Goal: Information Seeking & Learning: Learn about a topic

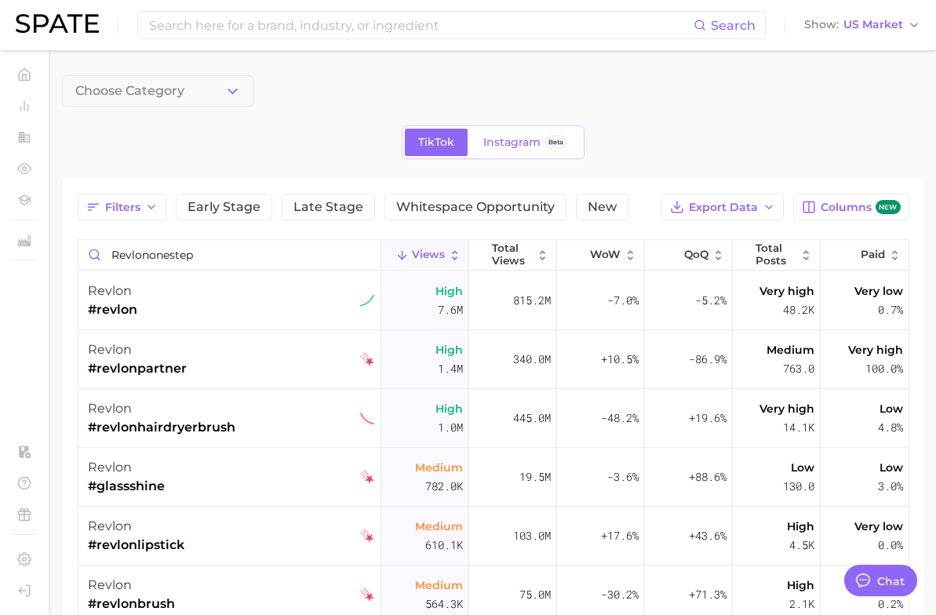
scroll to position [472, 0]
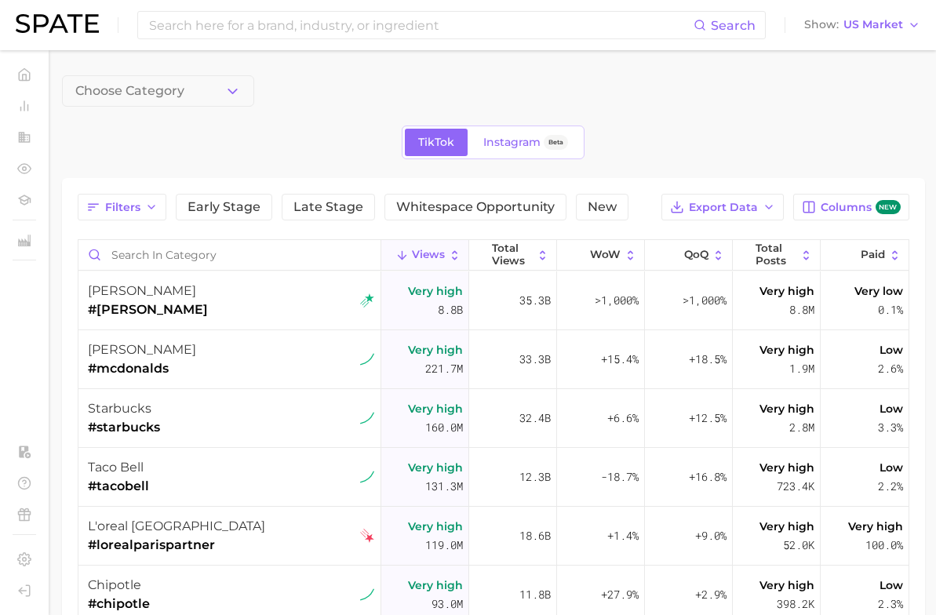
click at [338, 127] on div "TikTok Instagram Beta" at bounding box center [493, 143] width 863 height 34
click at [151, 203] on icon "button" at bounding box center [151, 207] width 13 height 13
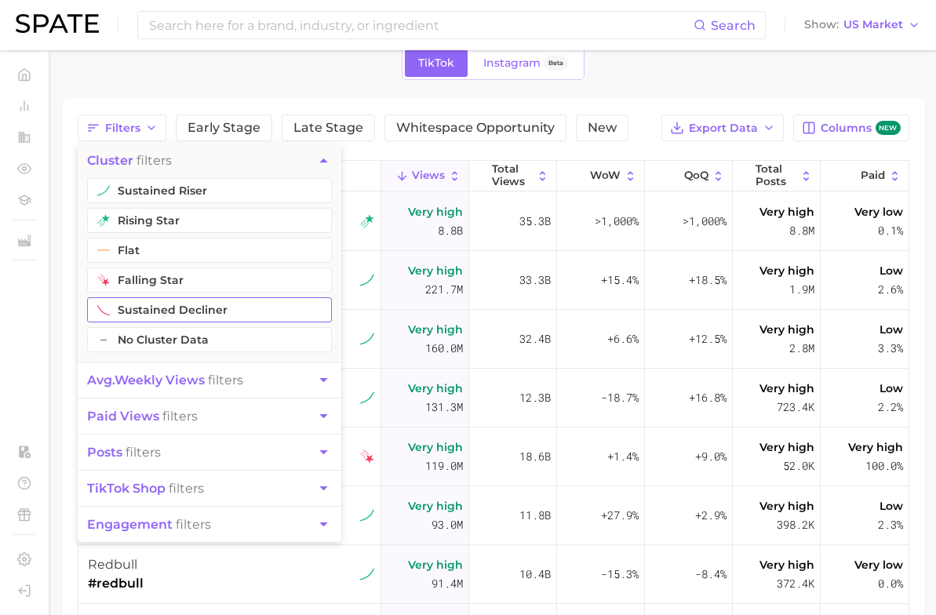
scroll to position [102, 0]
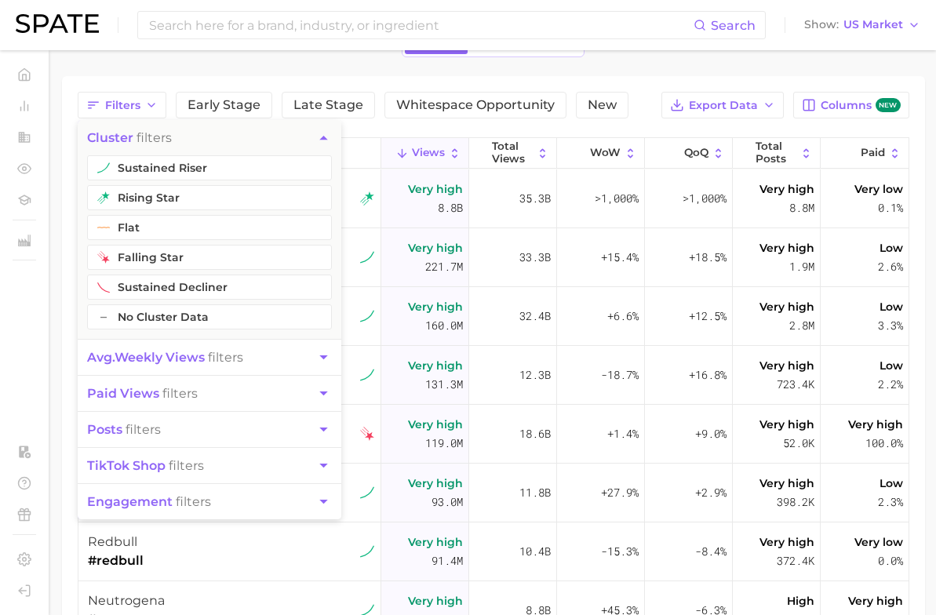
click at [144, 89] on div "Filters cluster filters sustained riser rising star flat falling star sustained…" at bounding box center [493, 422] width 863 height 692
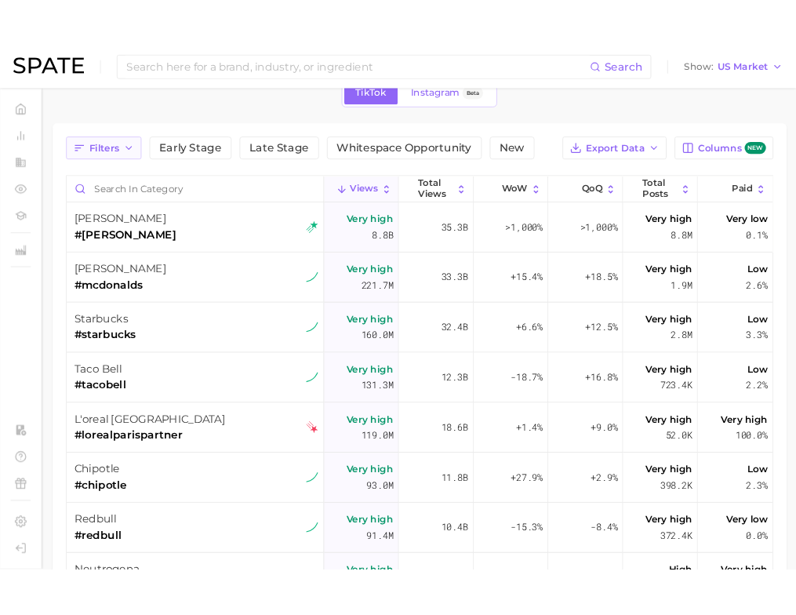
scroll to position [0, 0]
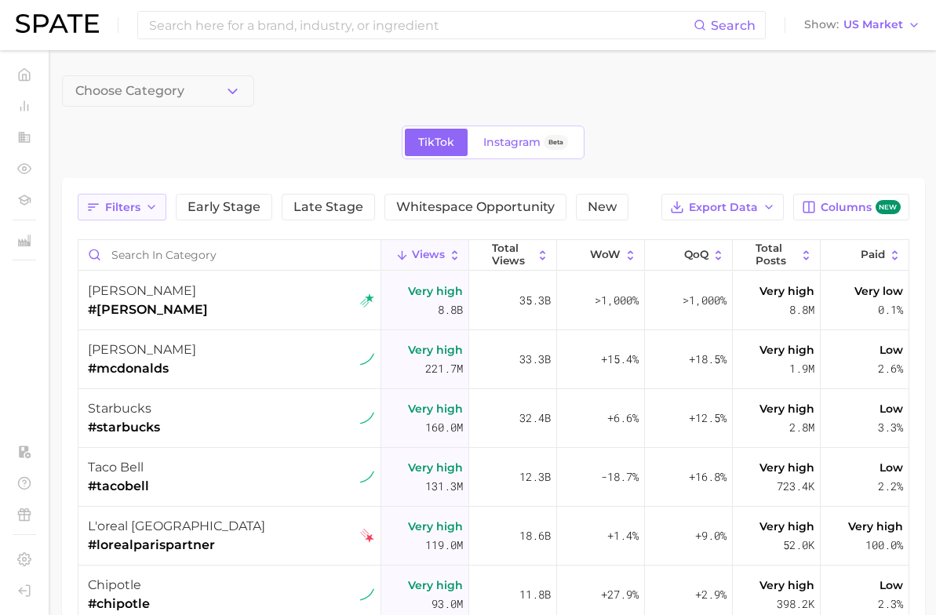
click at [144, 96] on span "Choose Category" at bounding box center [129, 91] width 109 height 14
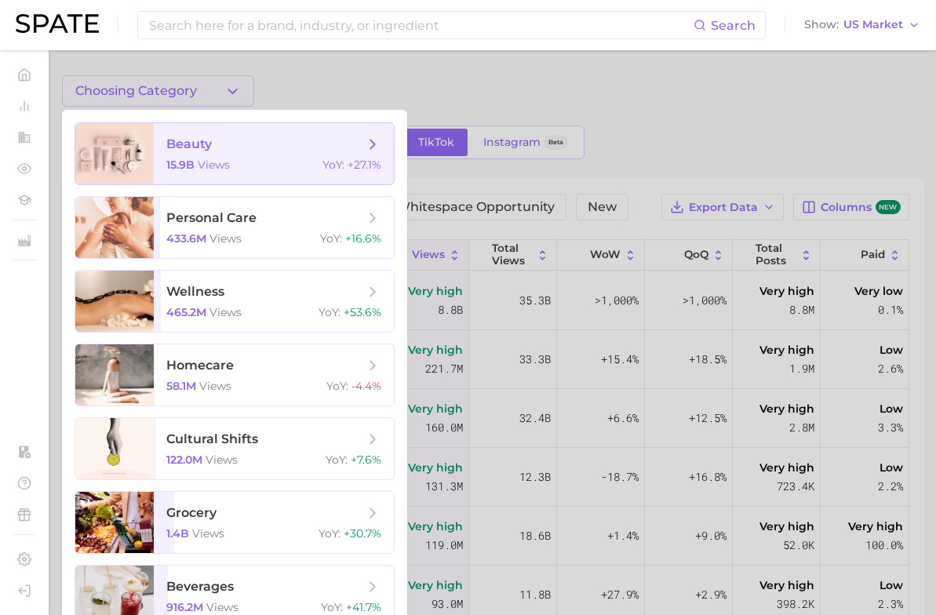
click at [169, 150] on span "beauty" at bounding box center [189, 144] width 46 height 15
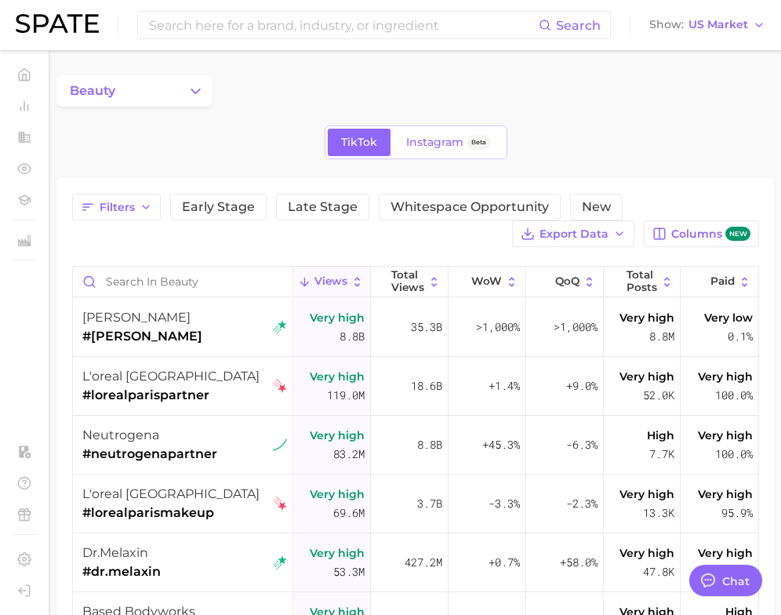
type textarea "x"
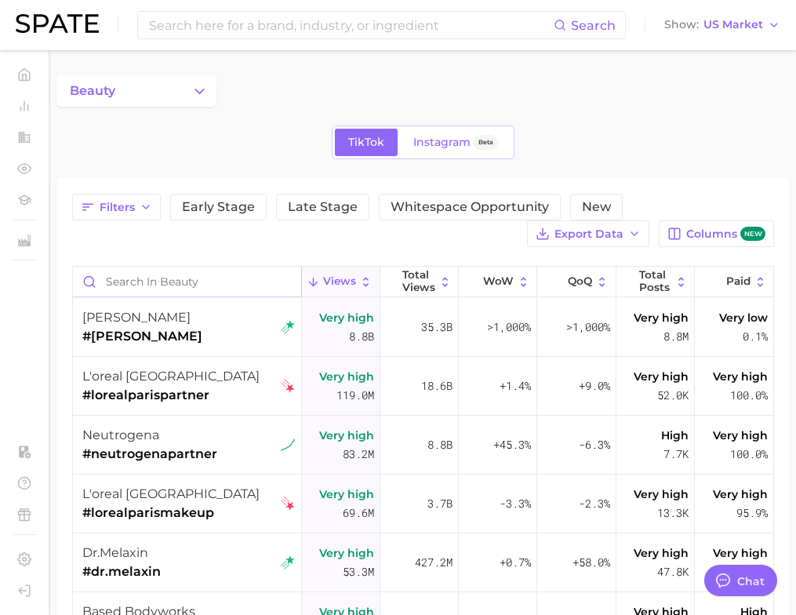
click at [162, 290] on input "Search in beauty" at bounding box center [187, 282] width 228 height 30
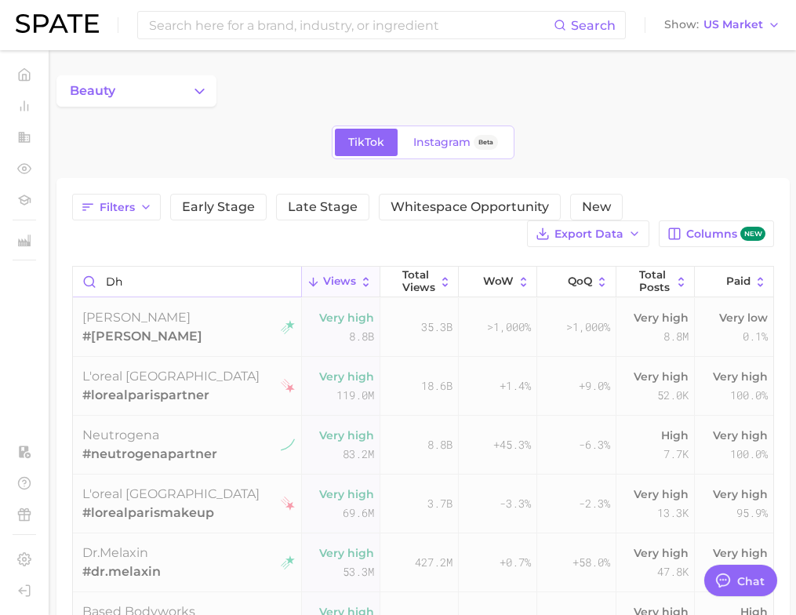
type input "d"
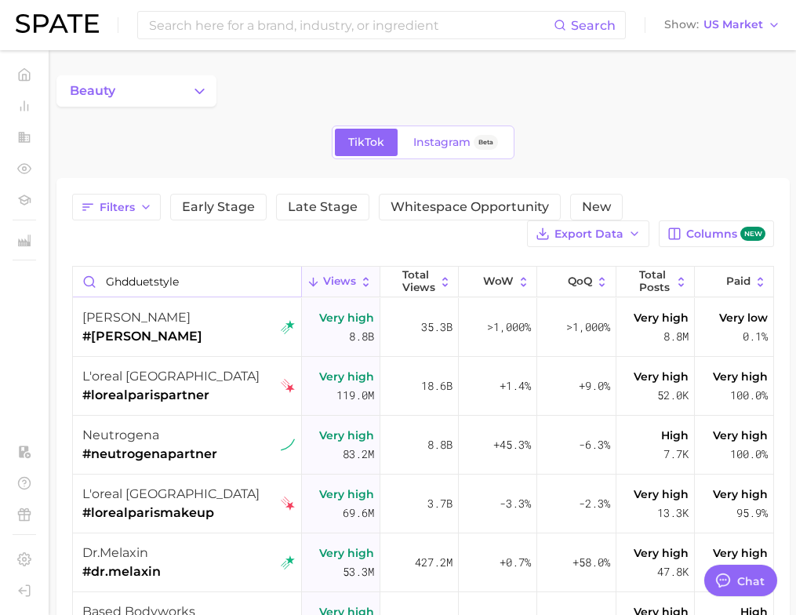
type input "ghdduetstyle"
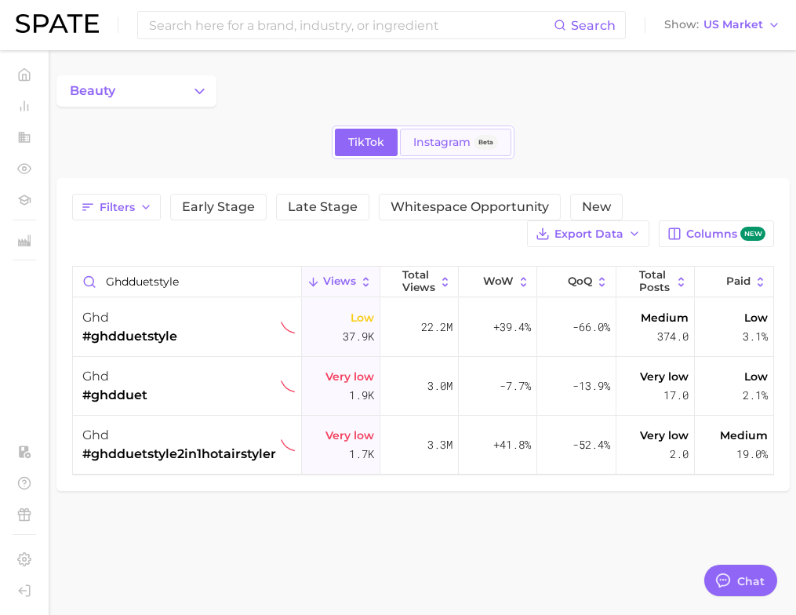
click at [425, 137] on span "Instagram" at bounding box center [441, 142] width 57 height 13
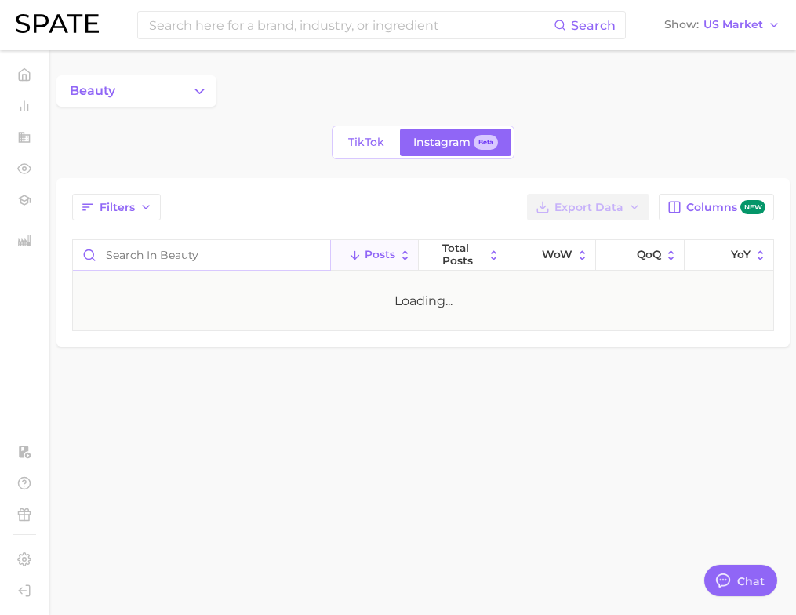
click at [222, 253] on input "Search in beauty" at bounding box center [201, 255] width 257 height 30
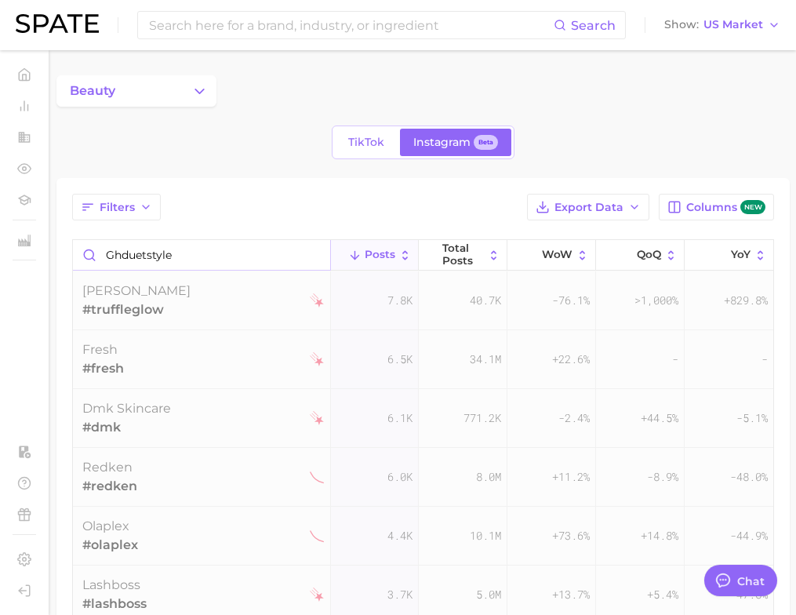
click at [132, 258] on input "ghduetstyle" at bounding box center [201, 255] width 257 height 30
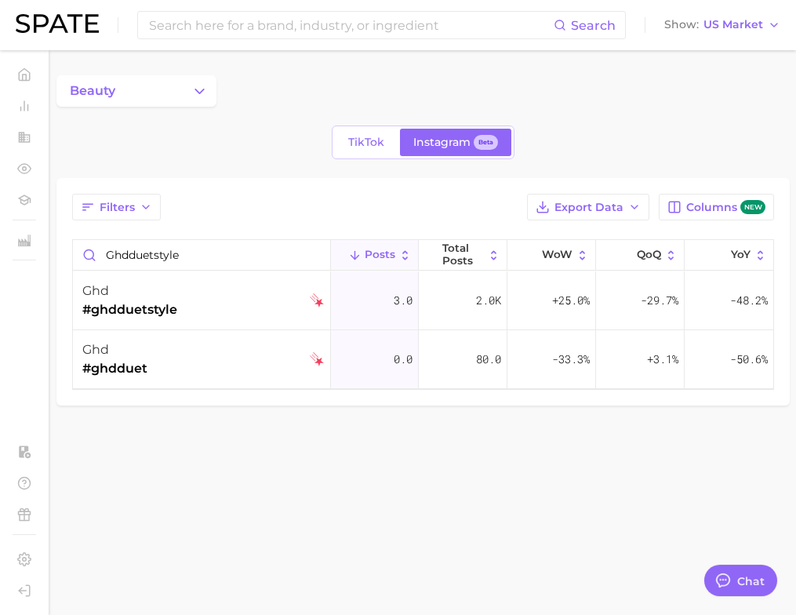
click at [315, 421] on main "beauty TikTok Instagram Beta Filters Export Data Columns new ghdduetstyle Posts…" at bounding box center [423, 267] width 746 height 434
click at [220, 239] on div "Filters Export Data Columns new ghdduetstyle Posts Total Posts WoW QoQ YoY ghd …" at bounding box center [423, 292] width 702 height 196
click at [183, 247] on input "ghdduetstyle" at bounding box center [201, 255] width 257 height 30
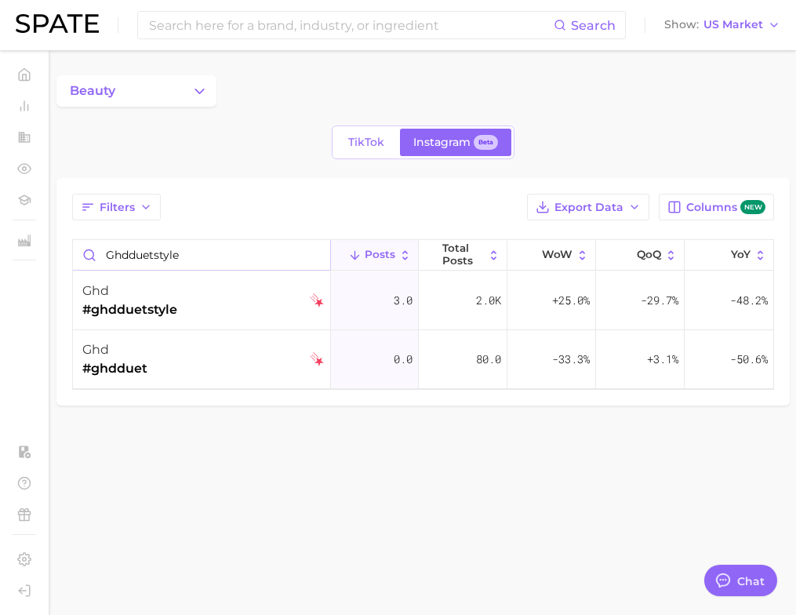
click at [183, 247] on input "ghdduetstyle" at bounding box center [201, 255] width 257 height 30
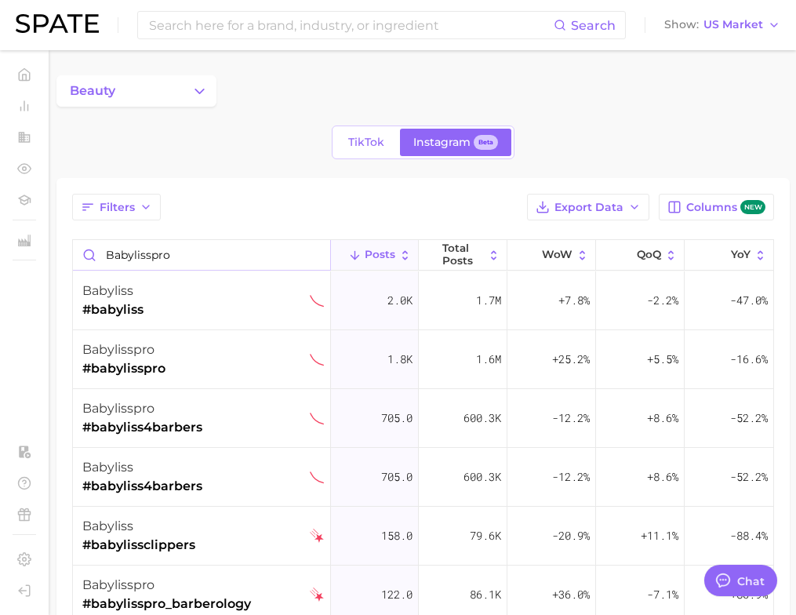
type input "babylisspro"
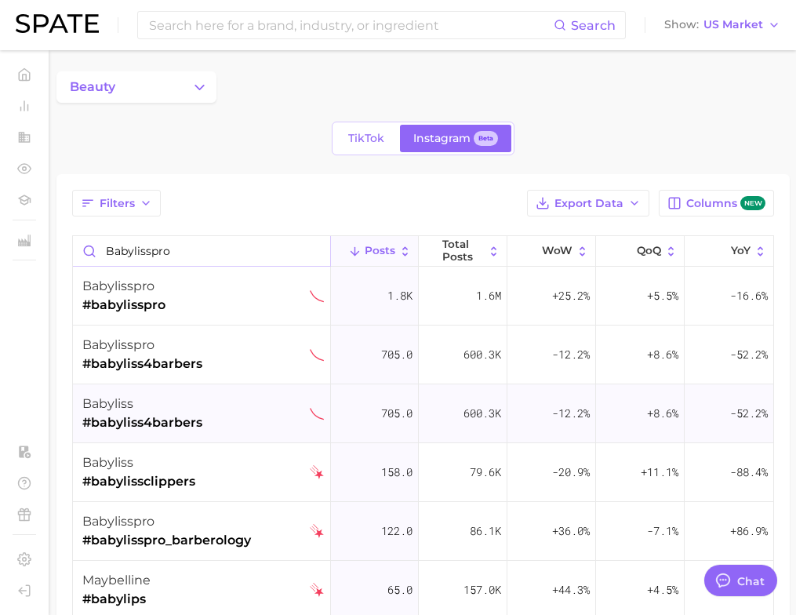
scroll to position [59, 0]
click at [360, 126] on link "TikTok" at bounding box center [366, 138] width 63 height 27
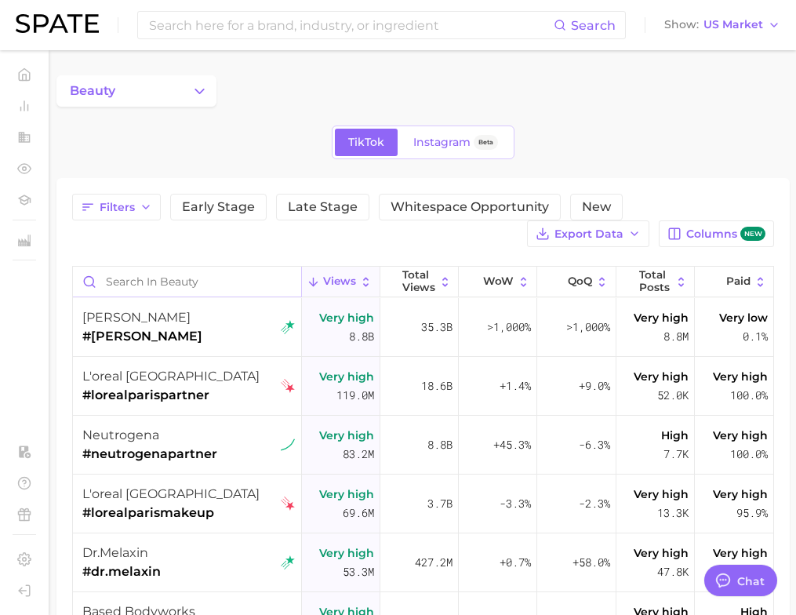
click at [228, 291] on input "Search in beauty" at bounding box center [187, 282] width 228 height 30
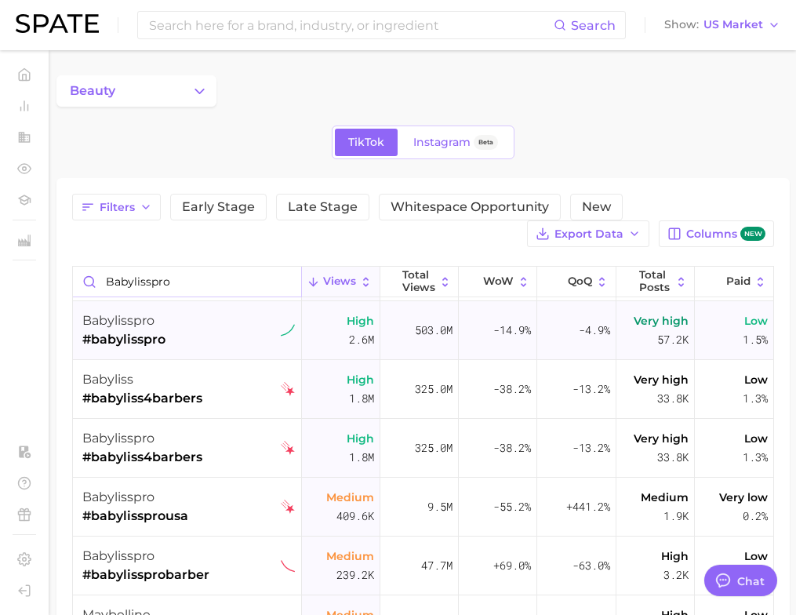
scroll to position [62, 0]
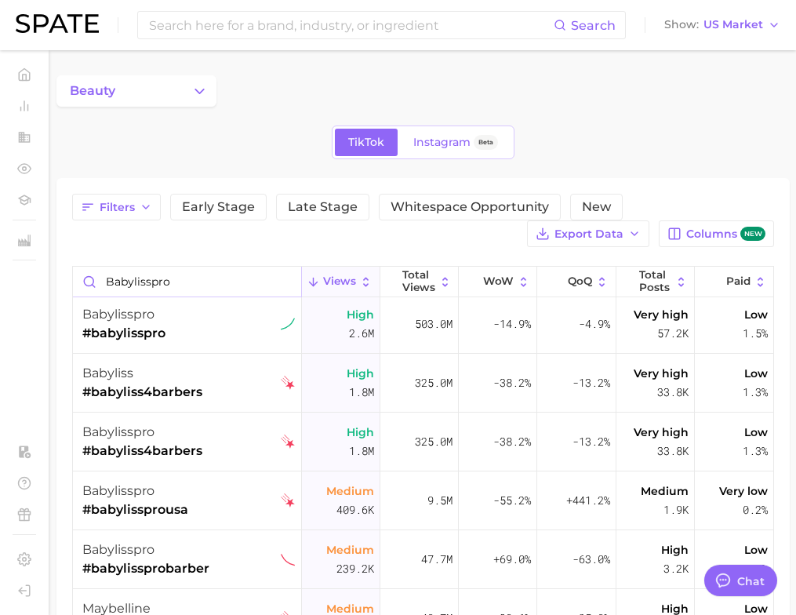
click at [160, 280] on input "babylisspro" at bounding box center [187, 282] width 228 height 30
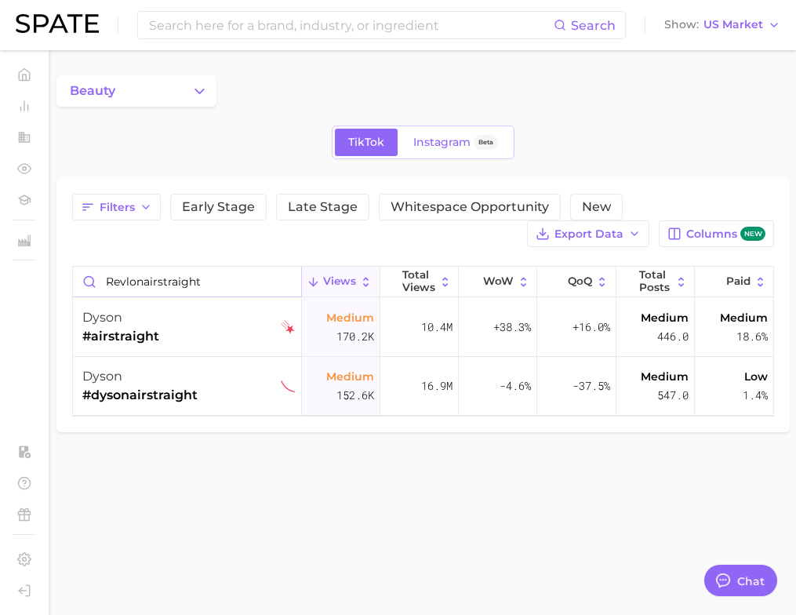
click at [177, 274] on input "revlonairstraight" at bounding box center [187, 282] width 228 height 30
click at [177, 276] on input "revlonairstraight" at bounding box center [187, 282] width 228 height 30
paste input "L’ange Le Duo AirFlow​"
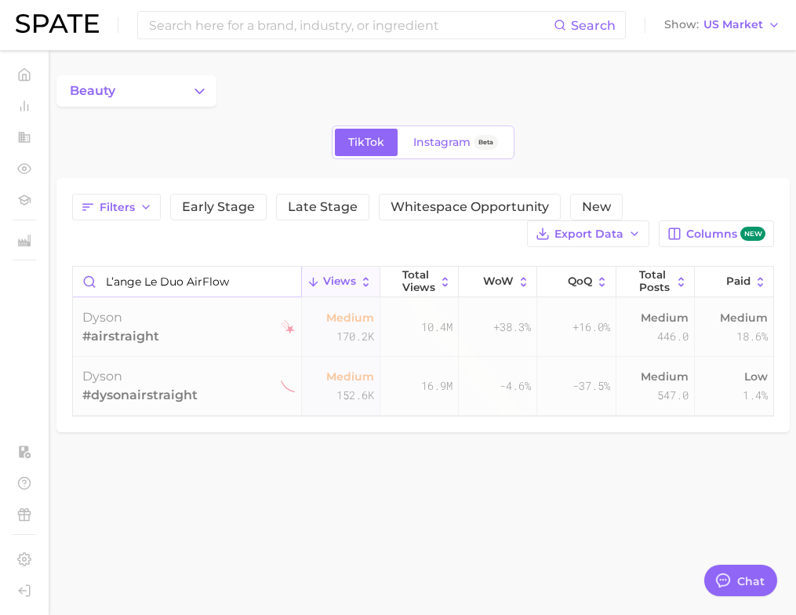
click at [145, 286] on input "L’ange Le Duo AirFlow​" at bounding box center [187, 282] width 228 height 30
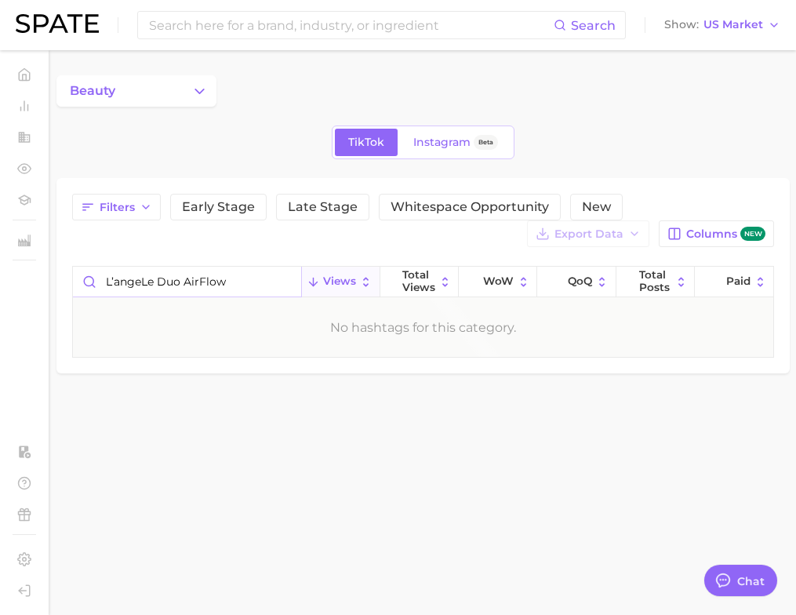
click at [160, 285] on input "L’angeLe Duo AirFlow​" at bounding box center [187, 282] width 228 height 30
click at [184, 279] on input "L’angeLeDuo AirFlow​" at bounding box center [187, 282] width 228 height 30
click at [184, 279] on input "L’angeLeDuoAirFlow​" at bounding box center [187, 282] width 228 height 30
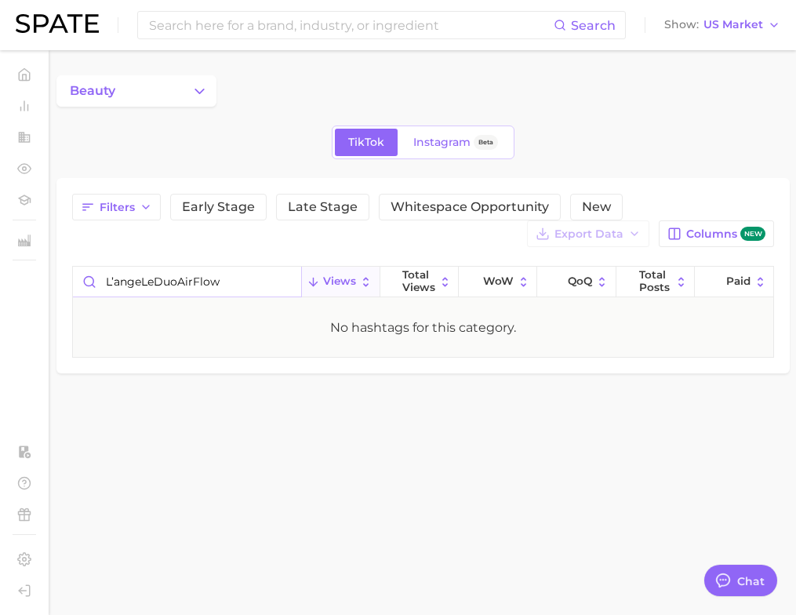
type input "L’angeLeDuoAirFlow​"
